Goal: Transaction & Acquisition: Subscribe to service/newsletter

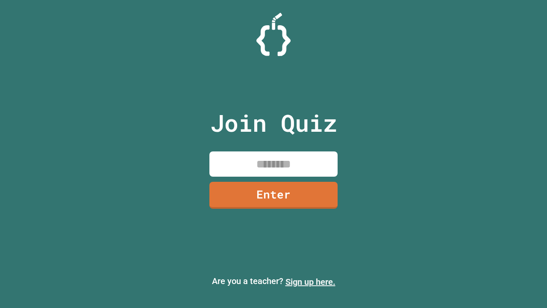
click at [310, 282] on link "Sign up here." at bounding box center [311, 282] width 50 height 10
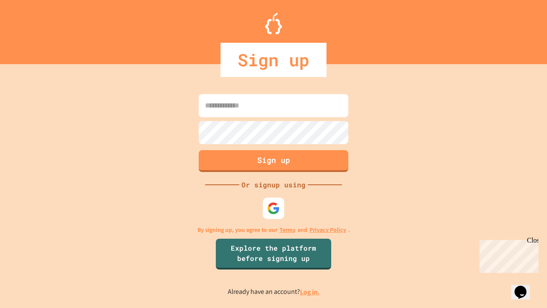
click at [310, 292] on link "Log in." at bounding box center [310, 291] width 20 height 9
